Goal: Information Seeking & Learning: Understand process/instructions

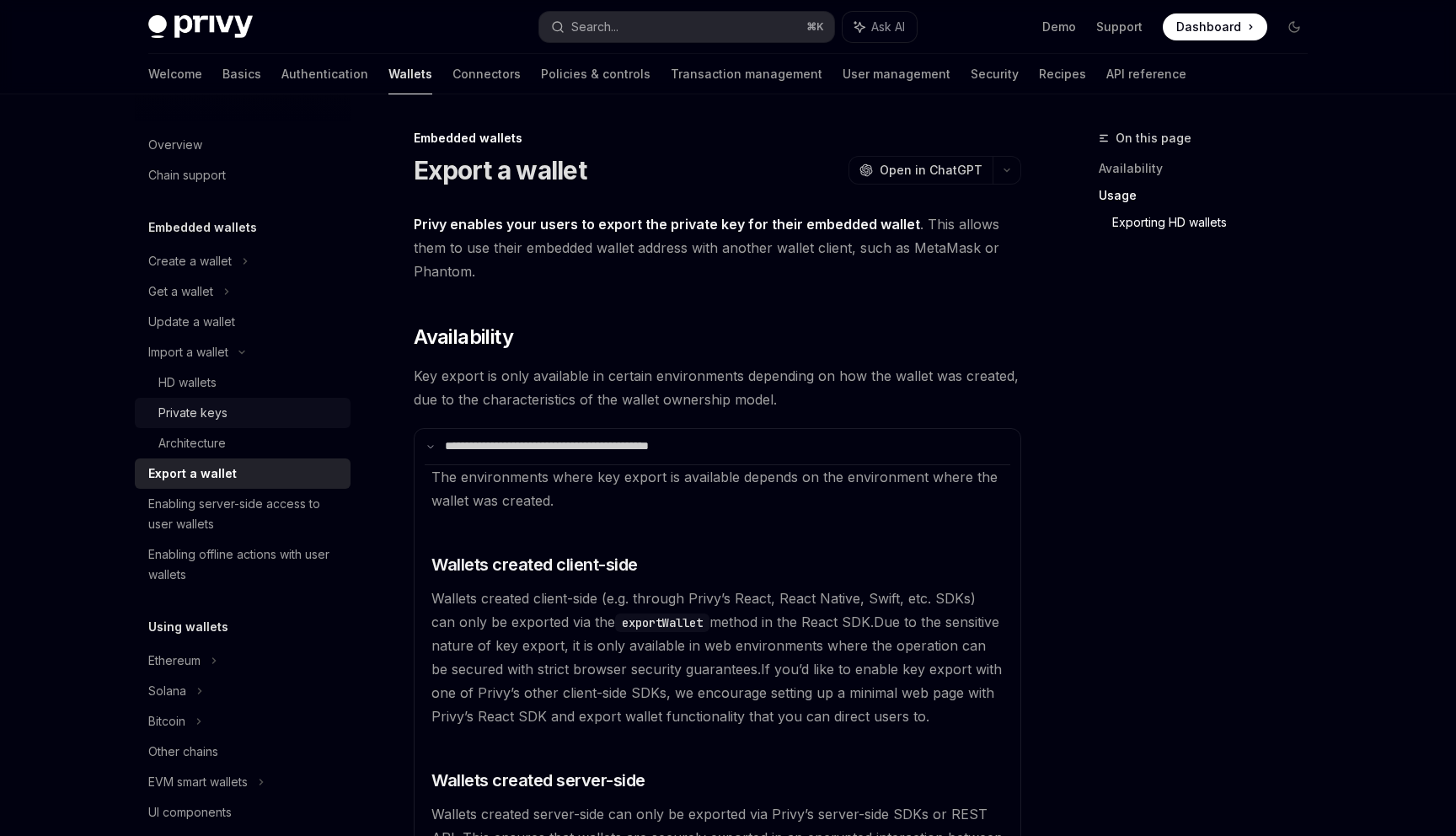
scroll to position [1658, 0]
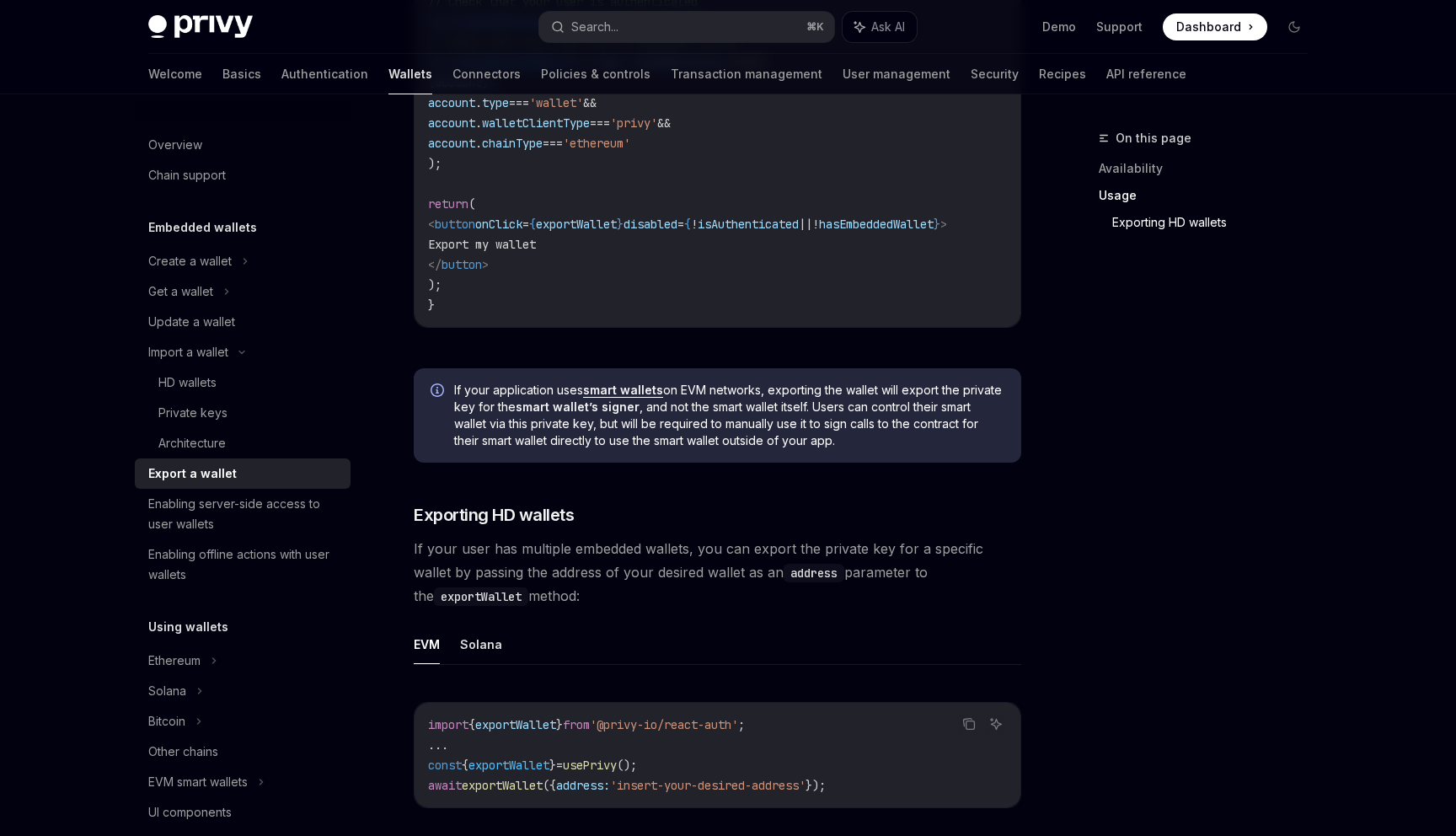
click at [187, 467] on div "Export a wallet" at bounding box center [192, 473] width 88 height 20
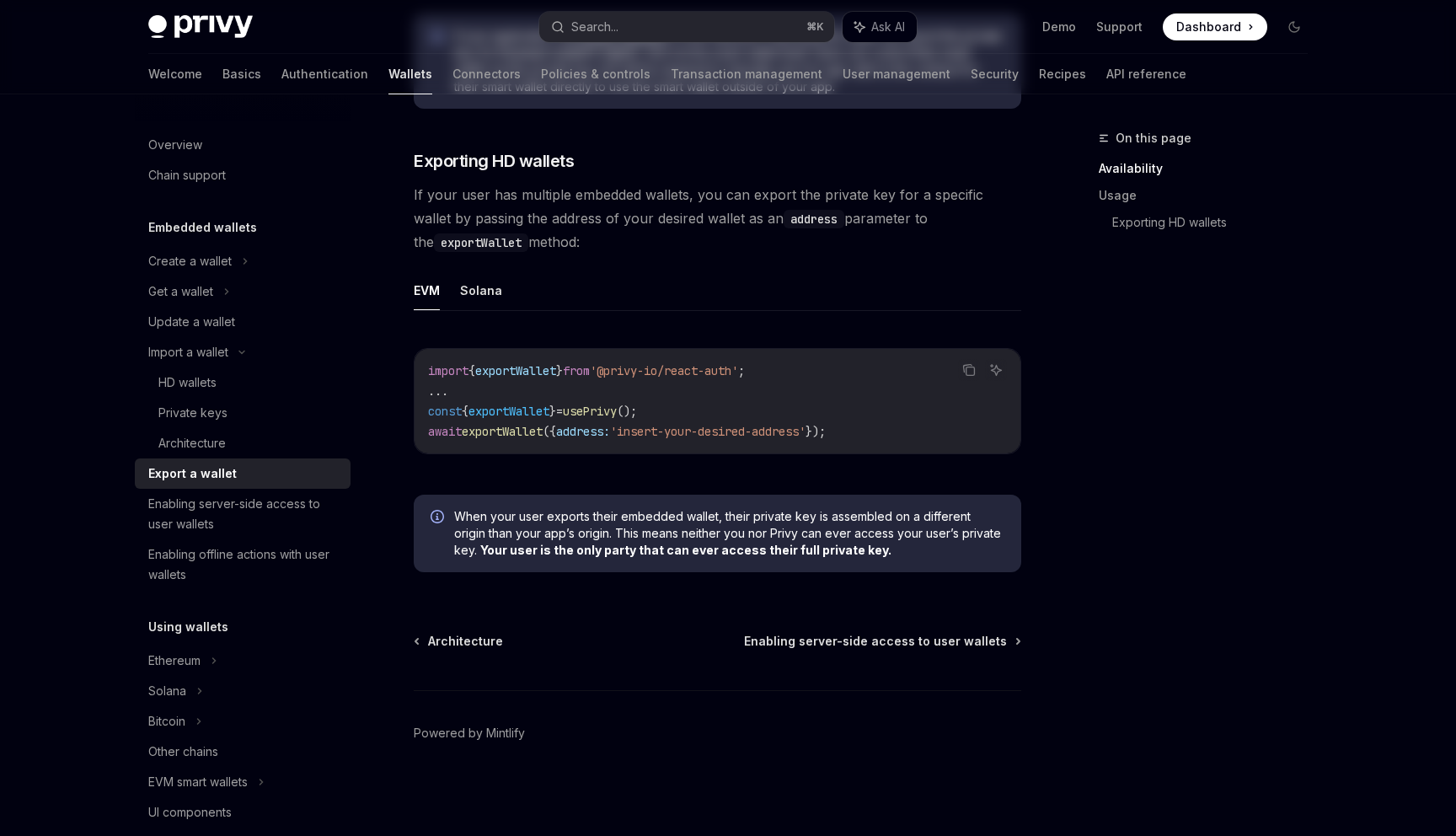
scroll to position [0, 0]
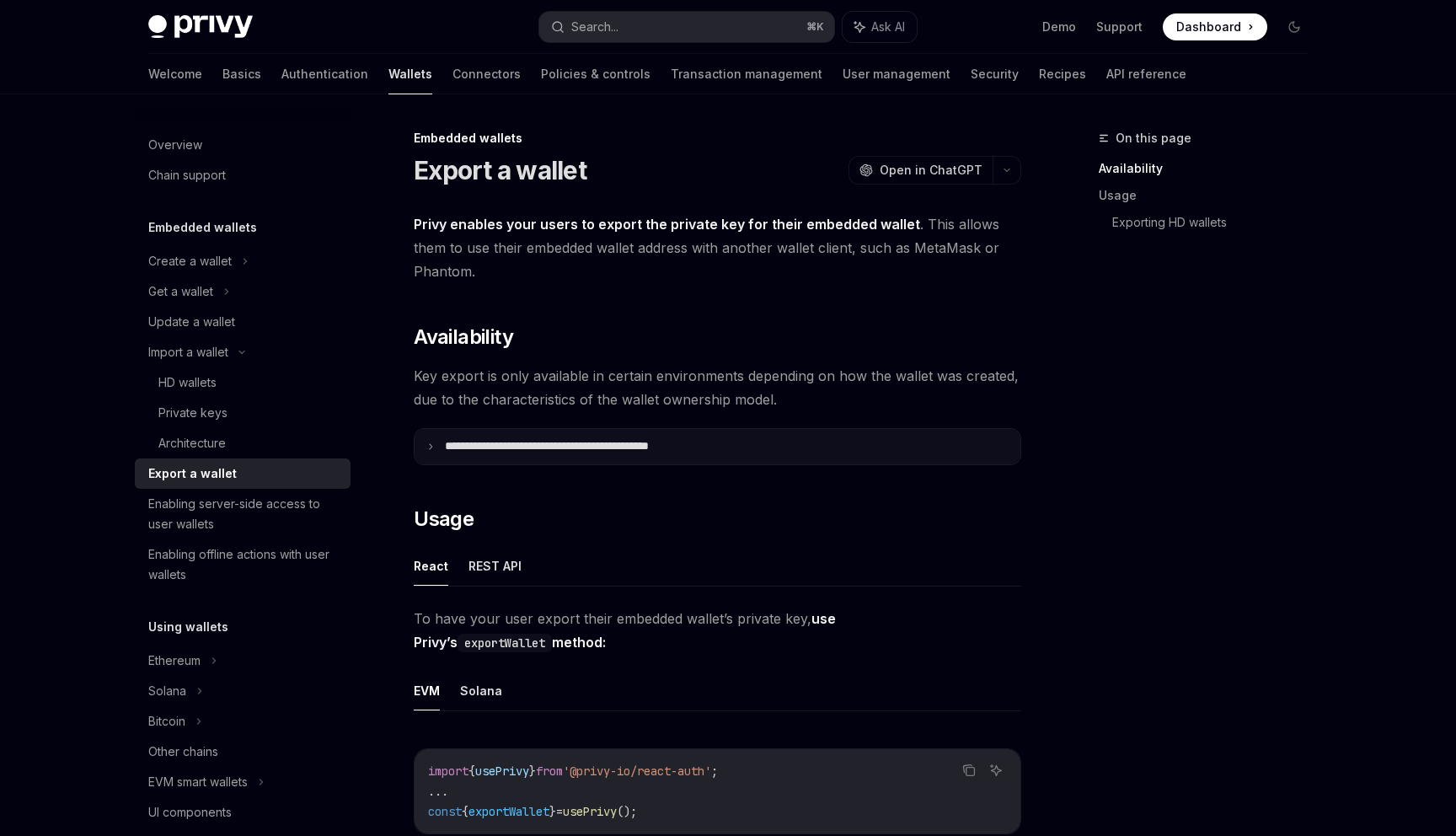
click at [501, 450] on p "**********" at bounding box center [583, 446] width 278 height 15
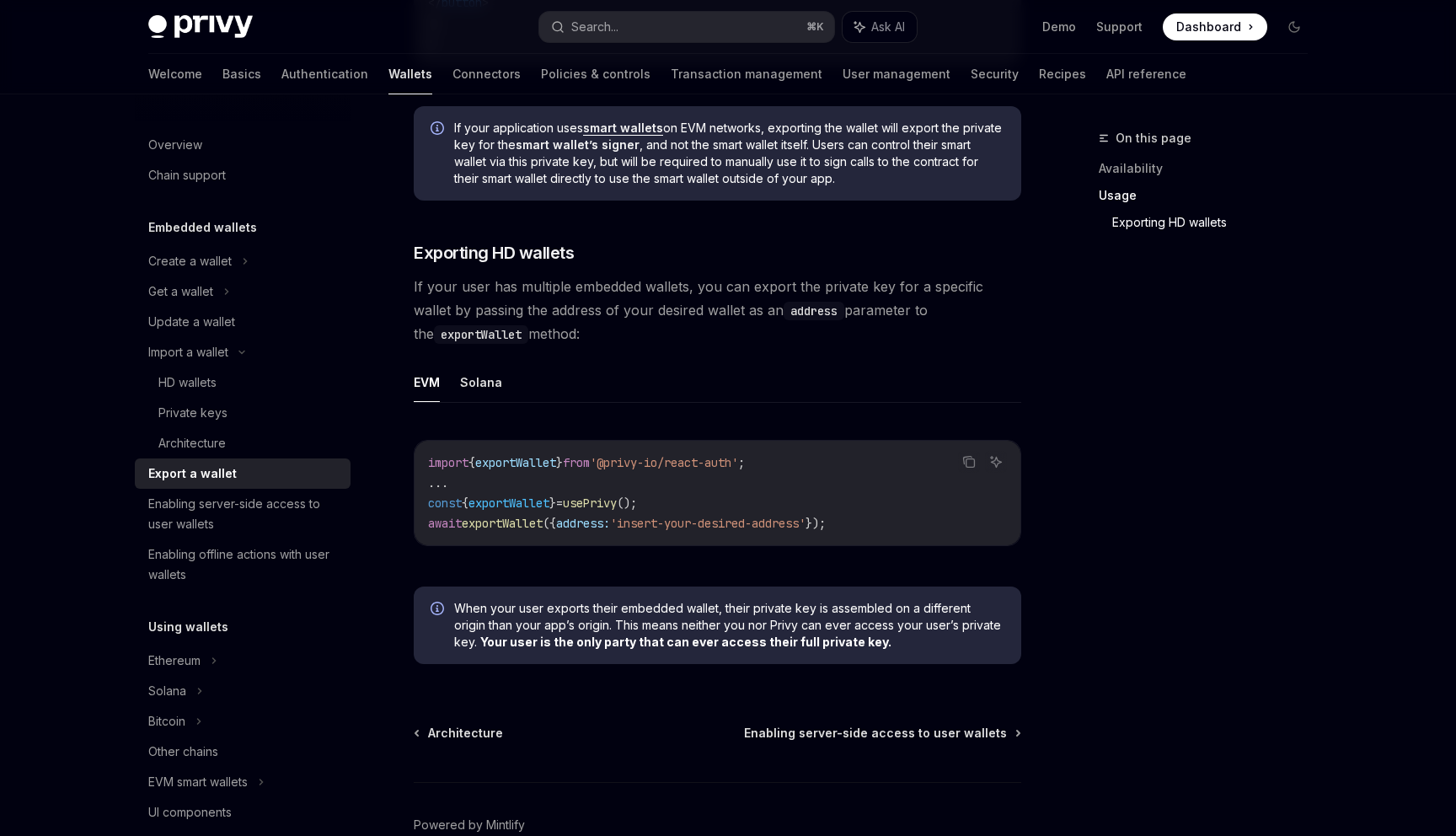
scroll to position [2006, 0]
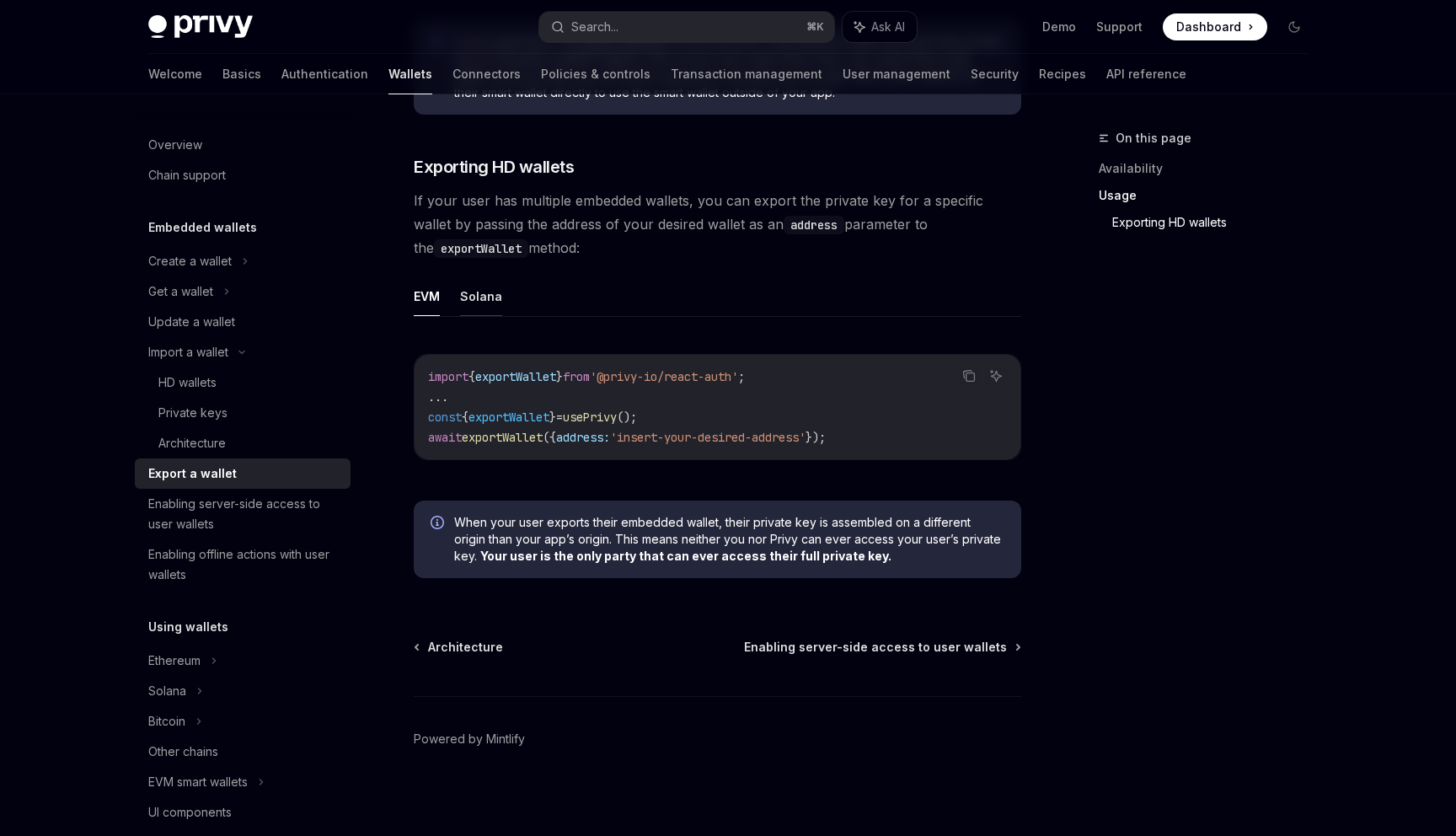
click at [475, 305] on button "Solana" at bounding box center [481, 295] width 42 height 39
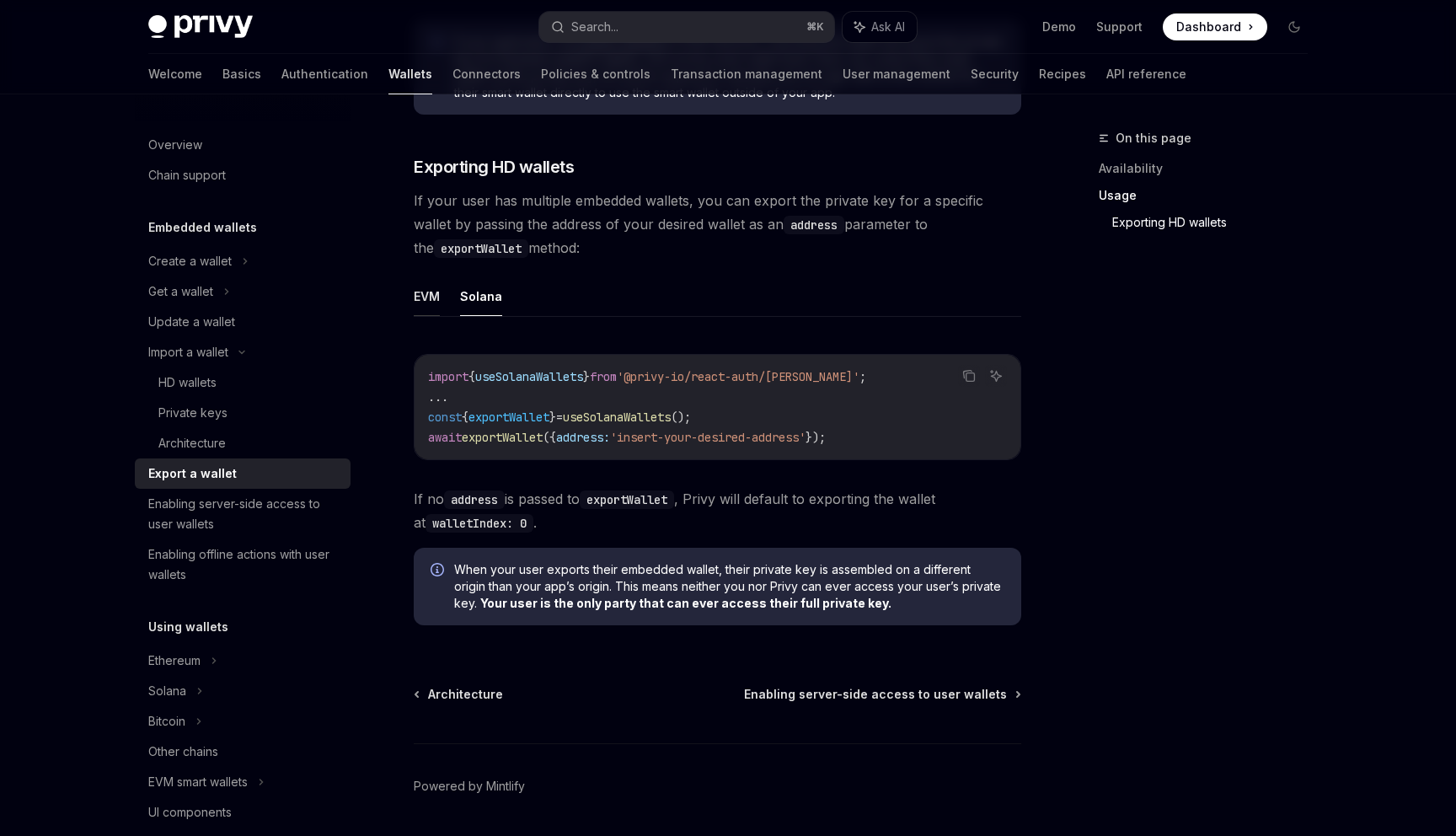
click at [432, 304] on button "EVM" at bounding box center [427, 295] width 26 height 39
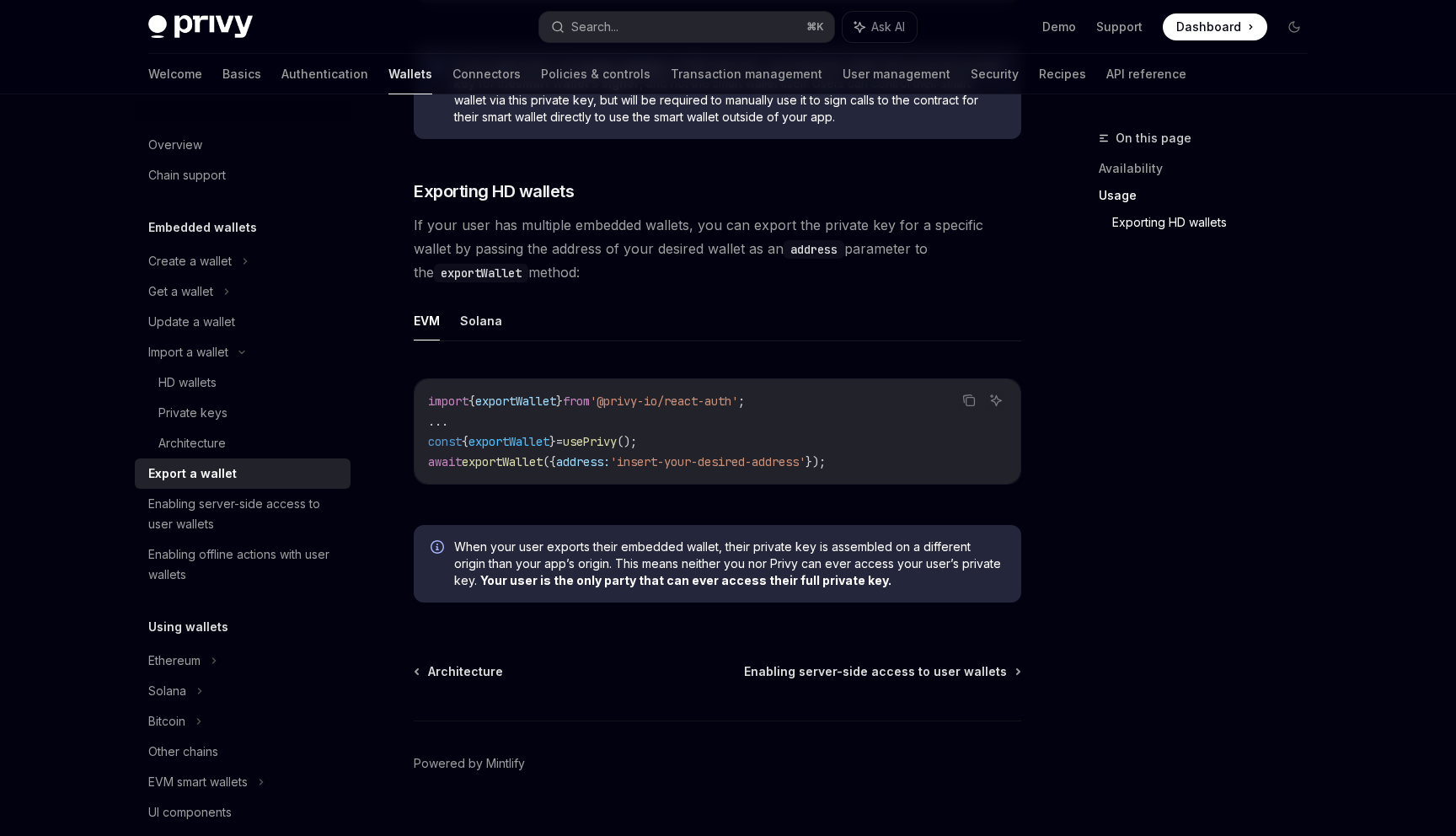
scroll to position [1971, 0]
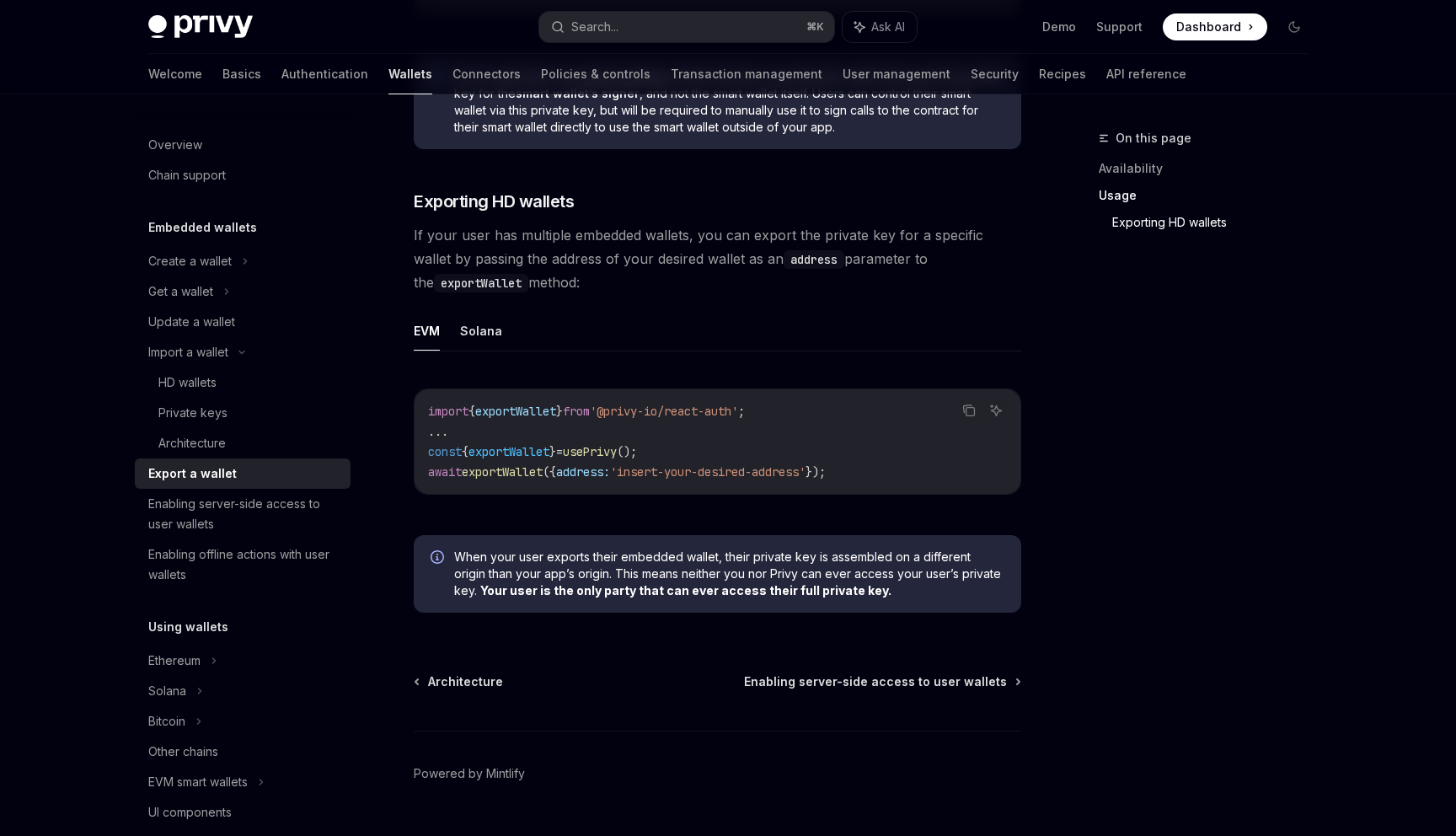
click at [477, 561] on span "When your user exports their embedded wallet, their private key is assembled on…" at bounding box center [728, 573] width 550 height 50
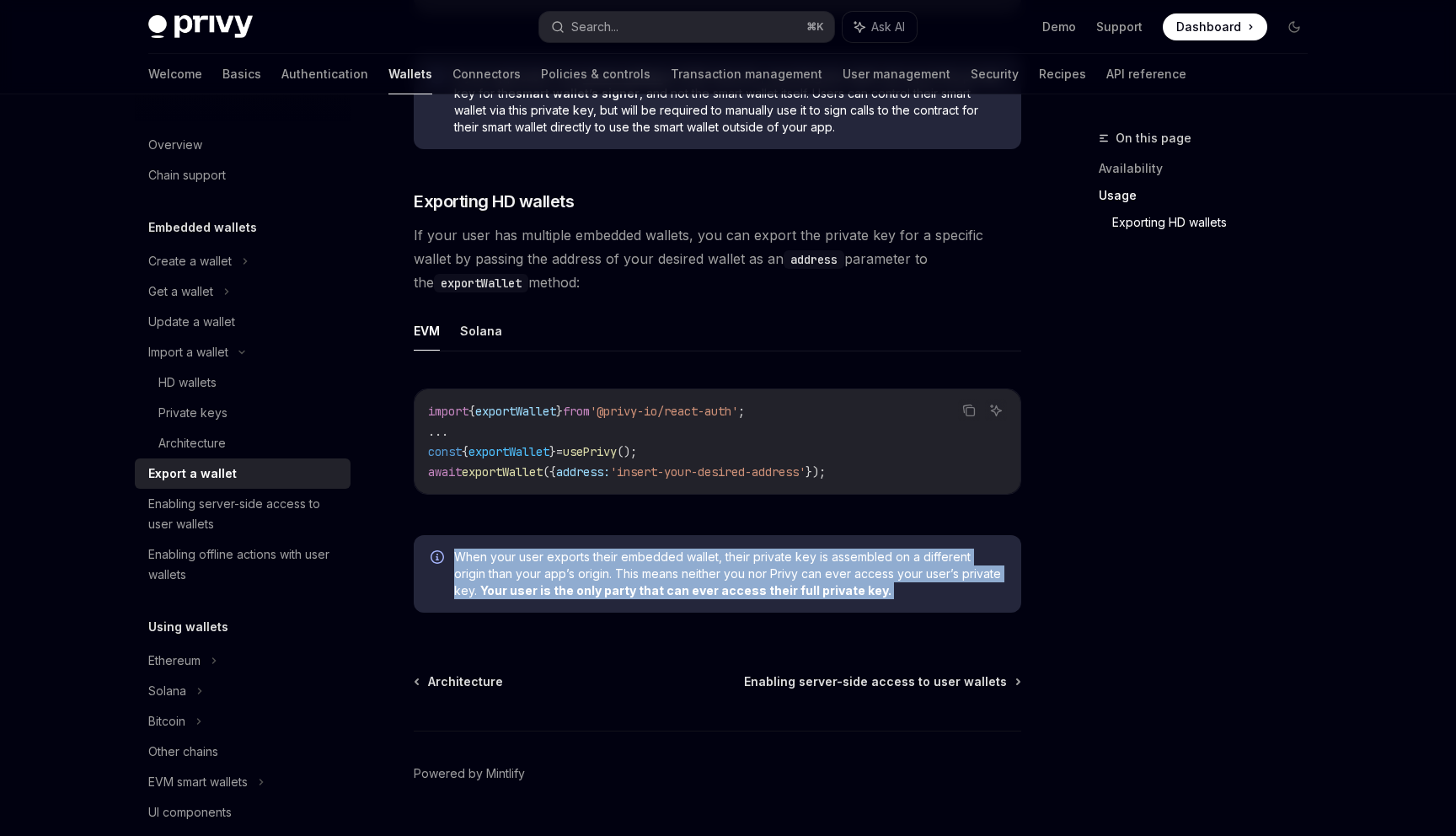
drag, startPoint x: 477, startPoint y: 561, endPoint x: 865, endPoint y: 602, distance: 390.2
click at [865, 599] on span "When your user exports their embedded wallet, their private key is assembled on…" at bounding box center [728, 573] width 550 height 50
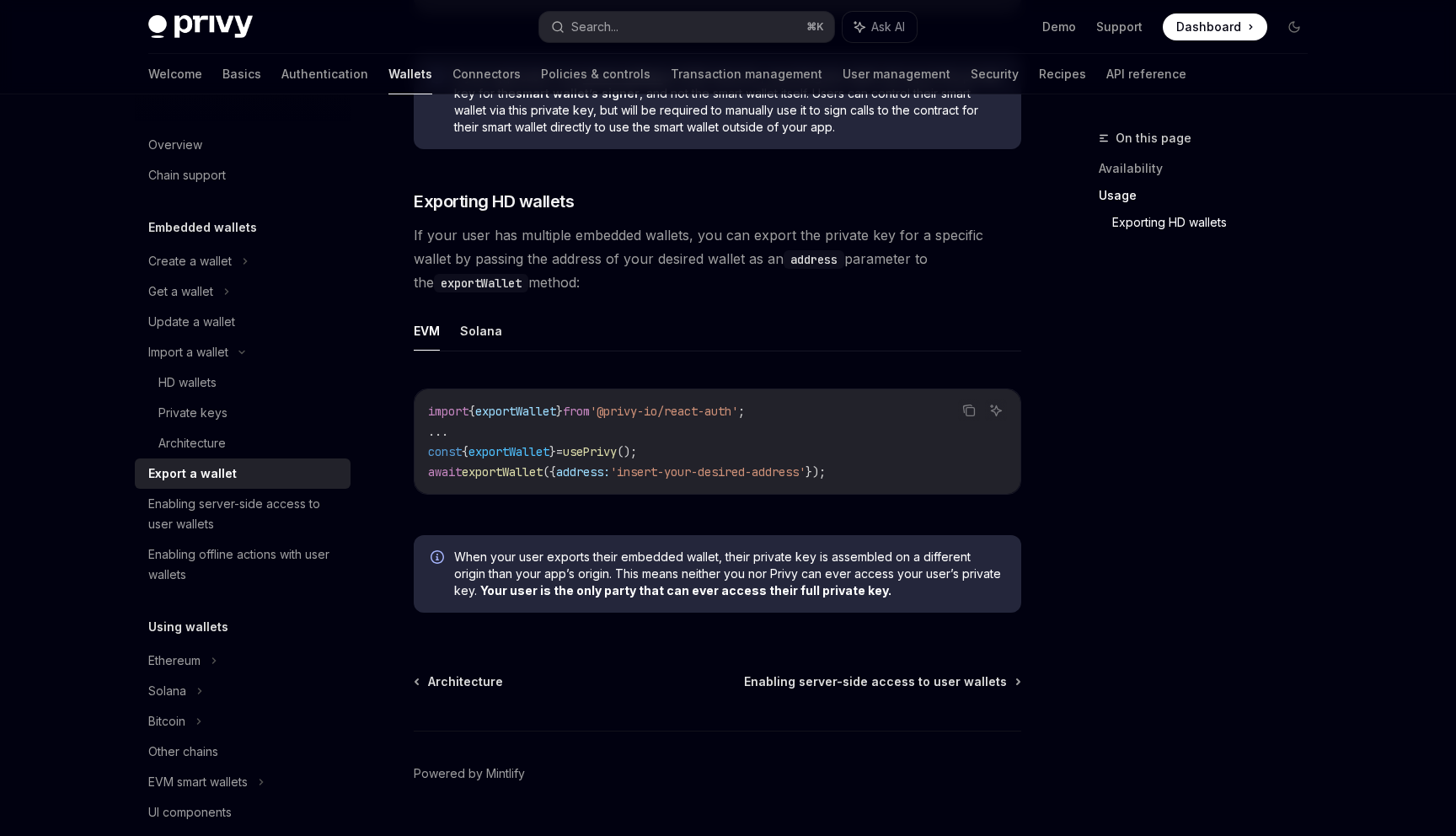
click at [725, 690] on div "Architecture Enabling server-side access to user wallets" at bounding box center [718, 681] width 607 height 16
click at [487, 331] on button "Solana" at bounding box center [481, 330] width 42 height 39
type textarea "*"
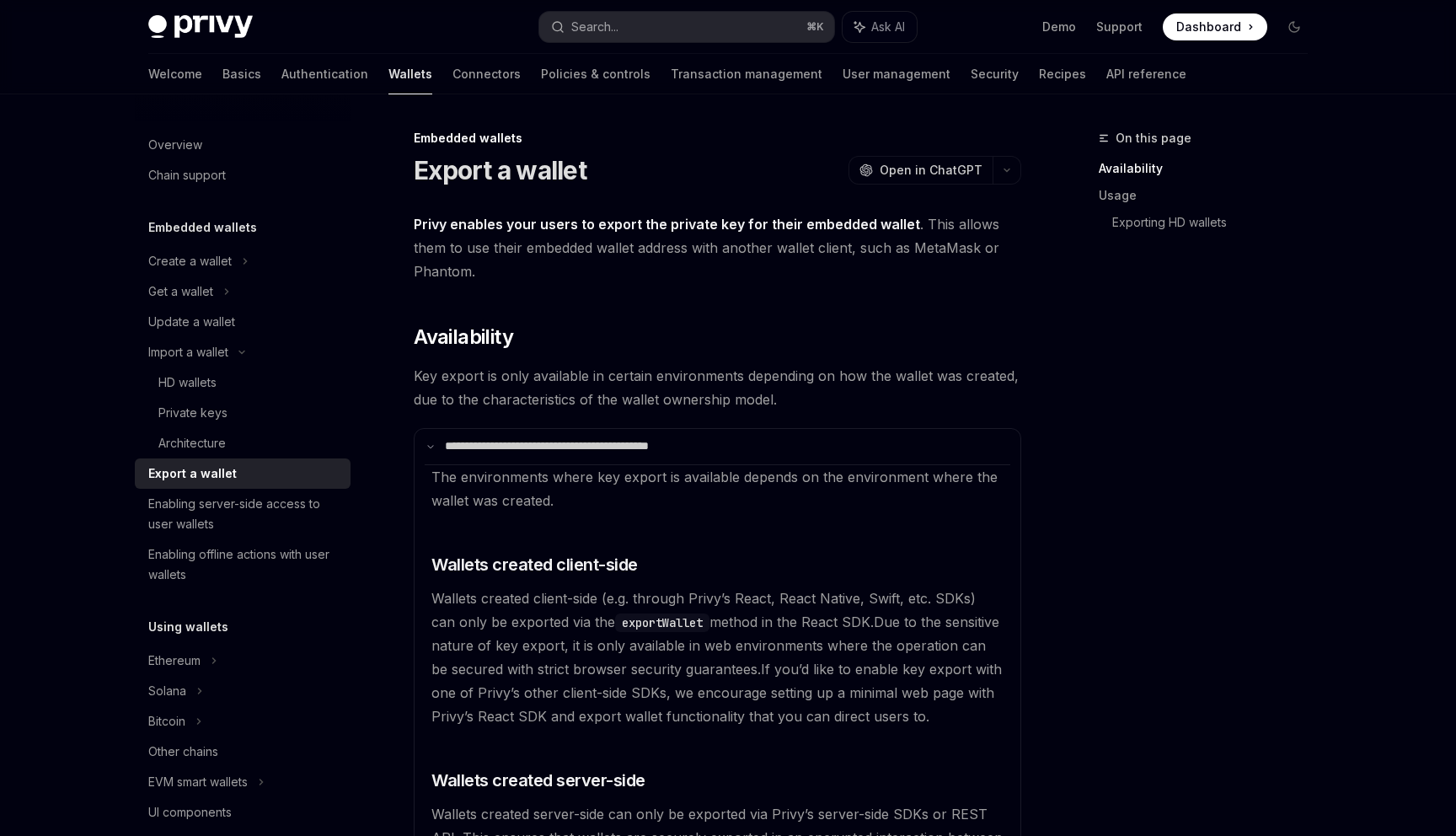
click at [788, 624] on span "Wallets created client-side (e.g. through Privy’s React, React Native, Swift, e…" at bounding box center [703, 610] width 544 height 40
drag, startPoint x: 788, startPoint y: 624, endPoint x: 845, endPoint y: 618, distance: 57.3
click at [845, 618] on span "Wallets created client-side (e.g. through Privy’s React, React Native, Swift, e…" at bounding box center [703, 610] width 544 height 40
copy span "React SDK"
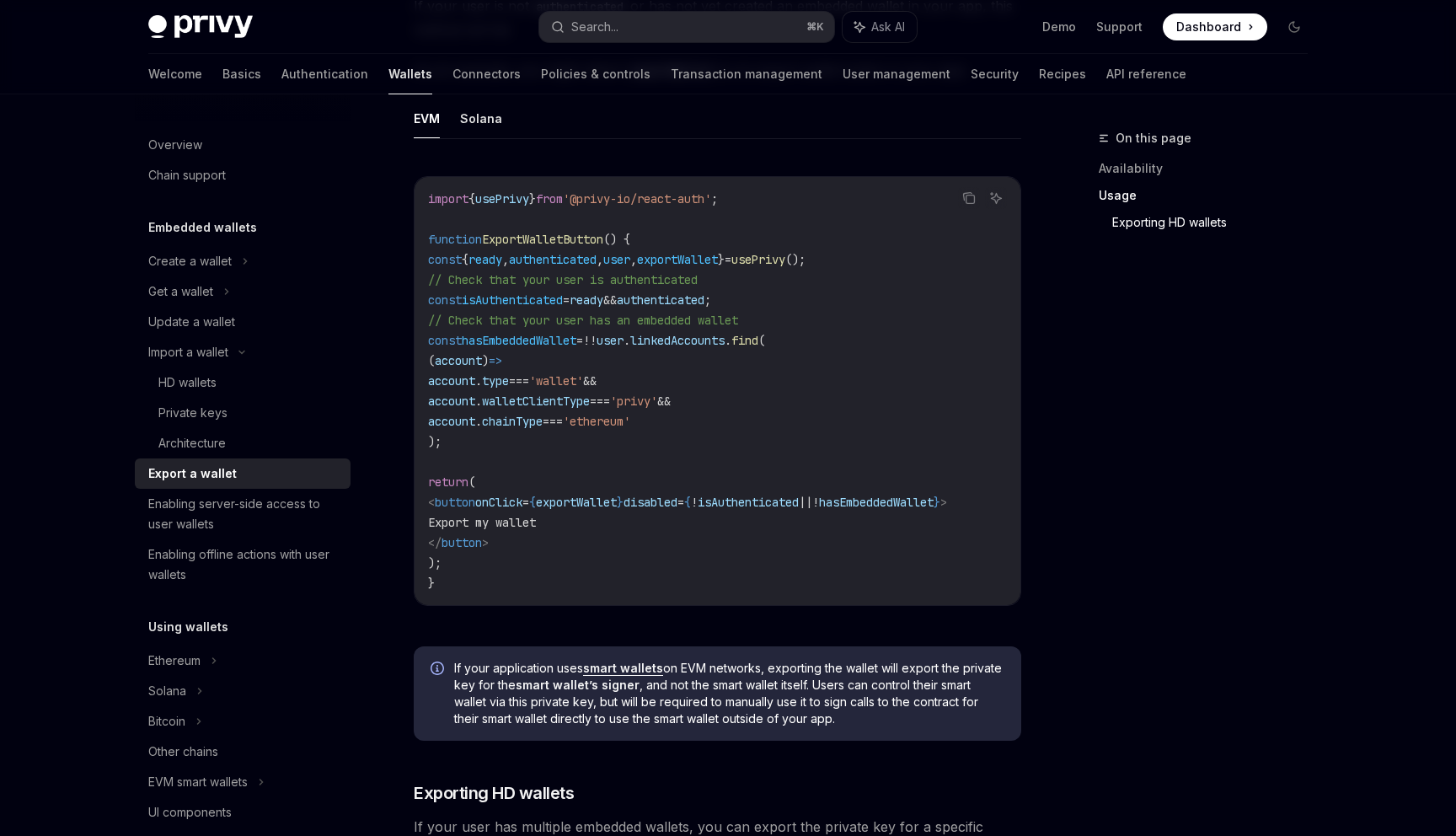
scroll to position [2065, 0]
